Goal: Navigation & Orientation: Find specific page/section

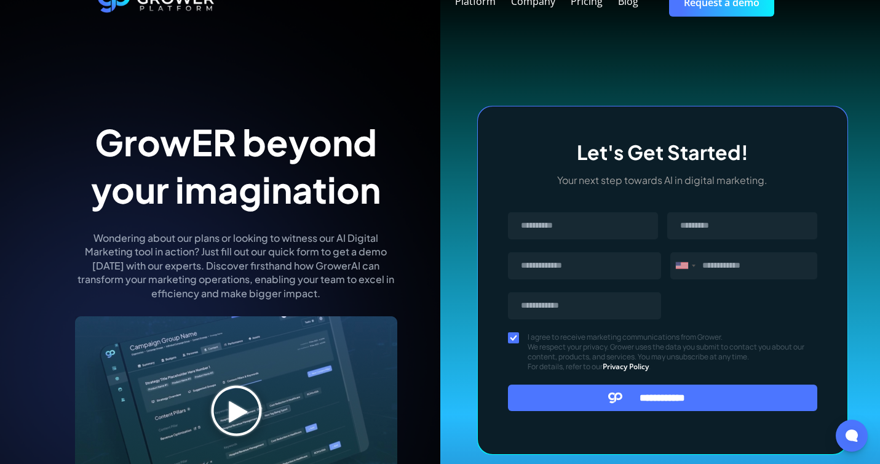
scroll to position [207, 0]
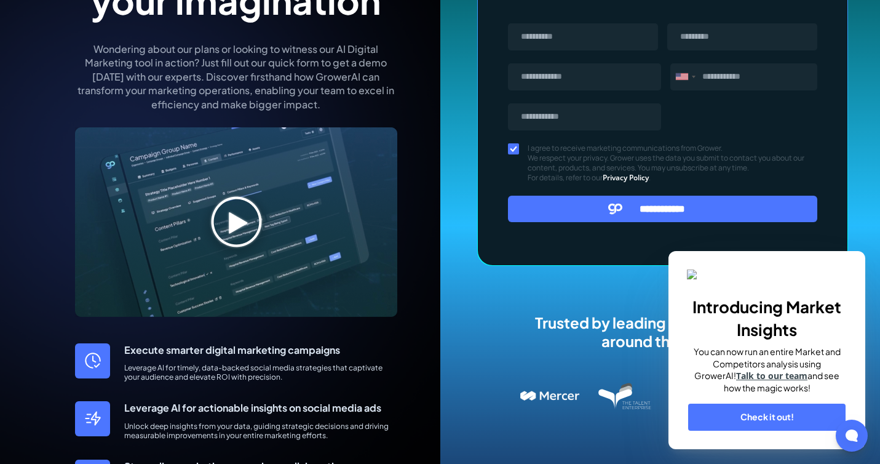
click at [219, 227] on img at bounding box center [236, 221] width 322 height 189
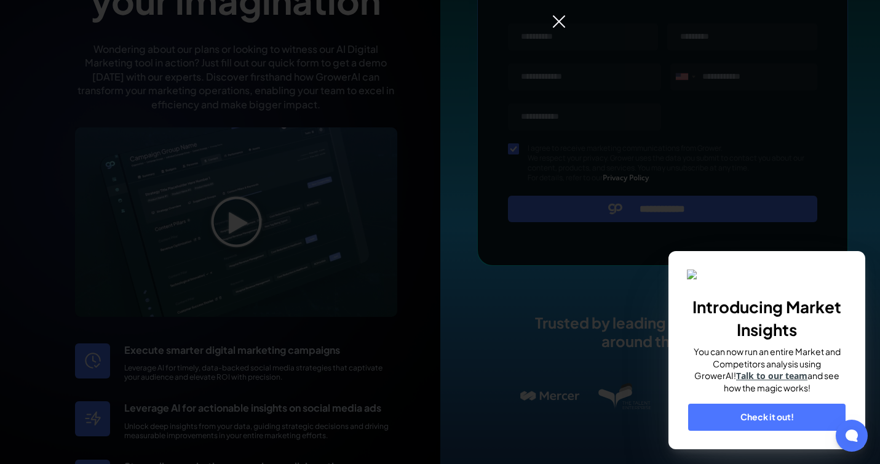
click at [550, 26] on div at bounding box center [440, 232] width 880 height 464
click at [556, 25] on img at bounding box center [558, 21] width 15 height 15
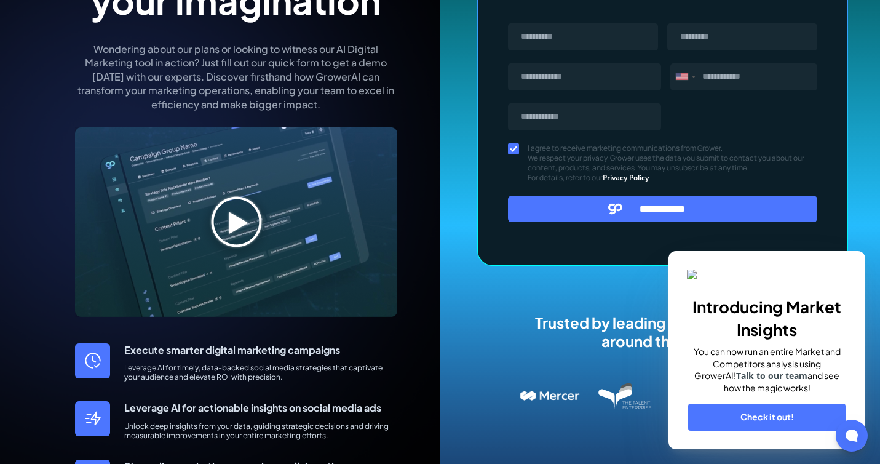
click at [740, 269] on img at bounding box center [767, 275] width 160 height 12
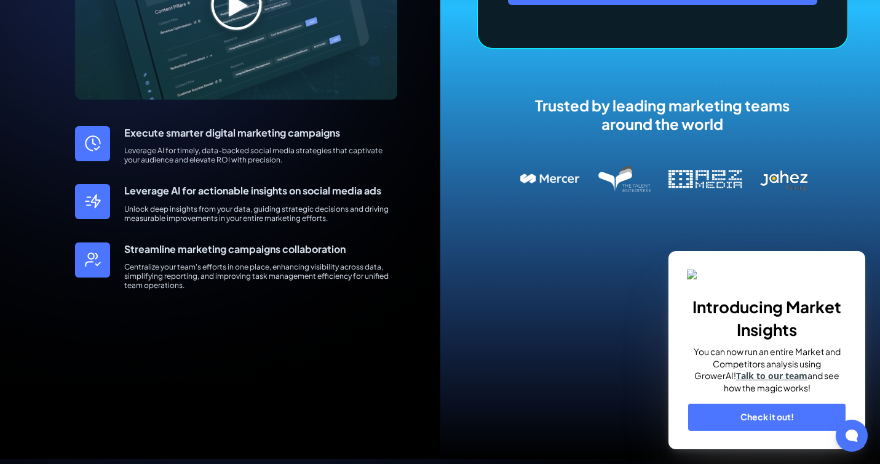
scroll to position [446, 0]
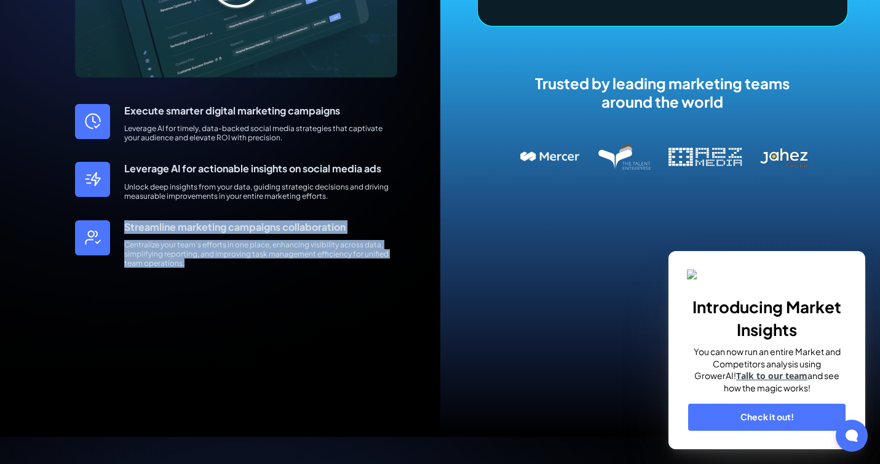
drag, startPoint x: 143, startPoint y: 227, endPoint x: 203, endPoint y: 273, distance: 75.5
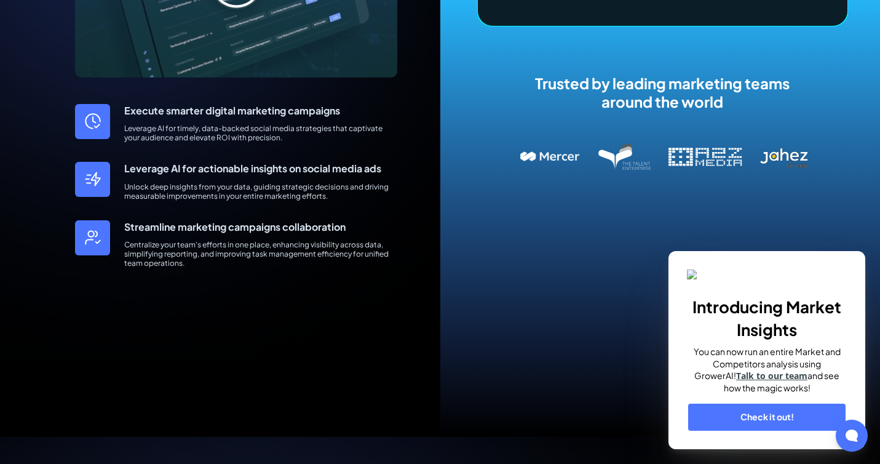
click at [770, 418] on link "Check it out!" at bounding box center [766, 416] width 157 height 27
